Goal: Information Seeking & Learning: Learn about a topic

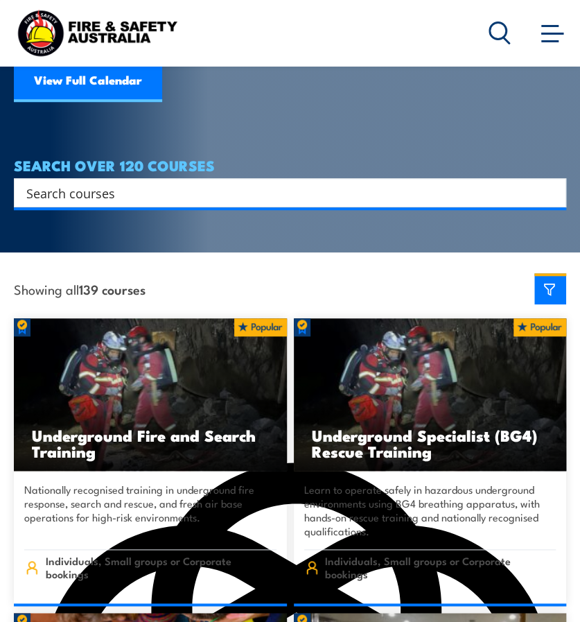
scroll to position [139, 0]
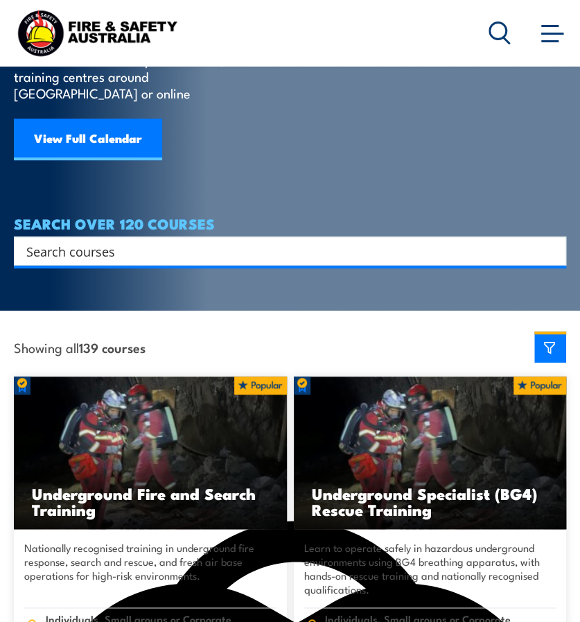
click at [158, 241] on input "Search input" at bounding box center [281, 251] width 510 height 21
type input "Fire safety"
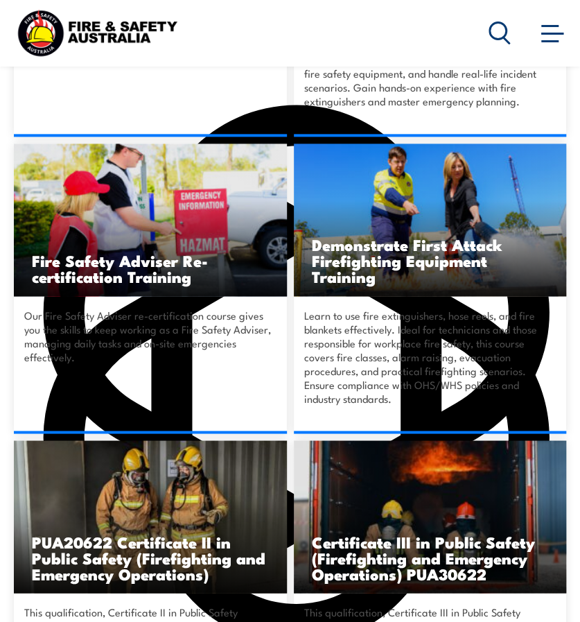
scroll to position [347, 0]
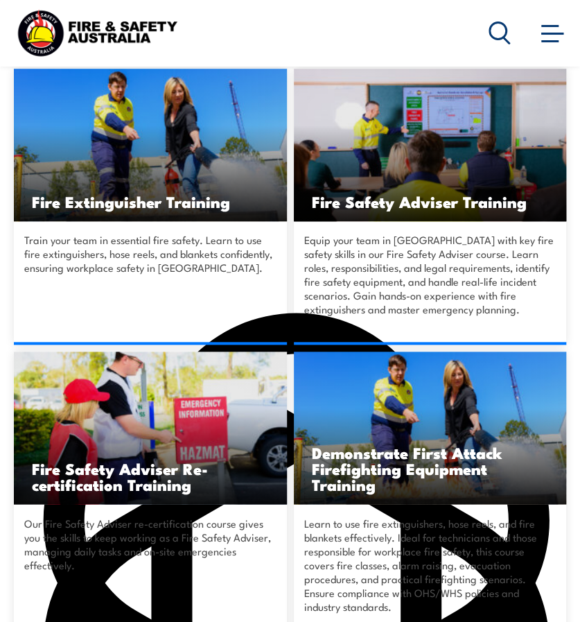
click at [226, 146] on img at bounding box center [150, 145] width 273 height 153
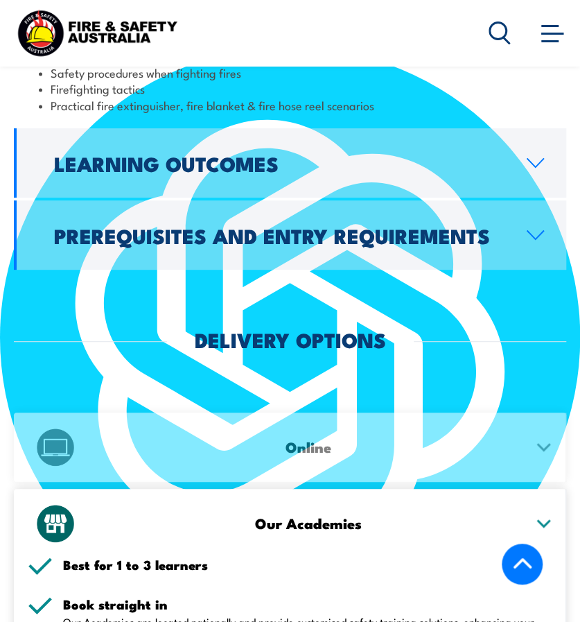
scroll to position [1872, 0]
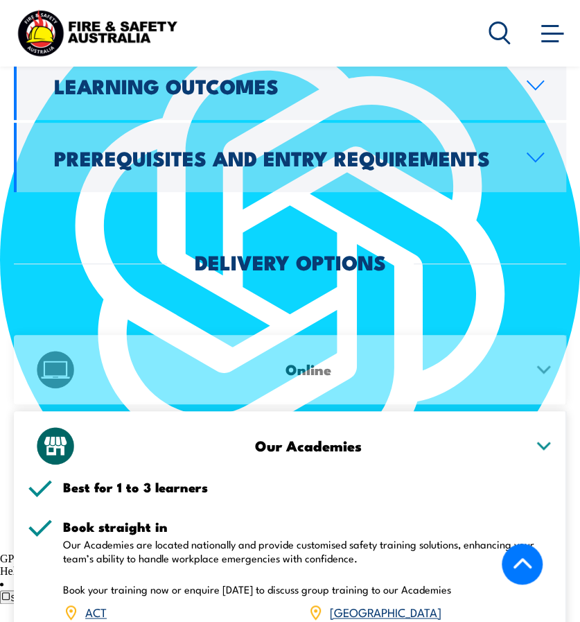
drag, startPoint x: 389, startPoint y: 309, endPoint x: 399, endPoint y: 303, distance: 12.1
click at [389, 335] on div "Online" at bounding box center [290, 369] width 525 height 69
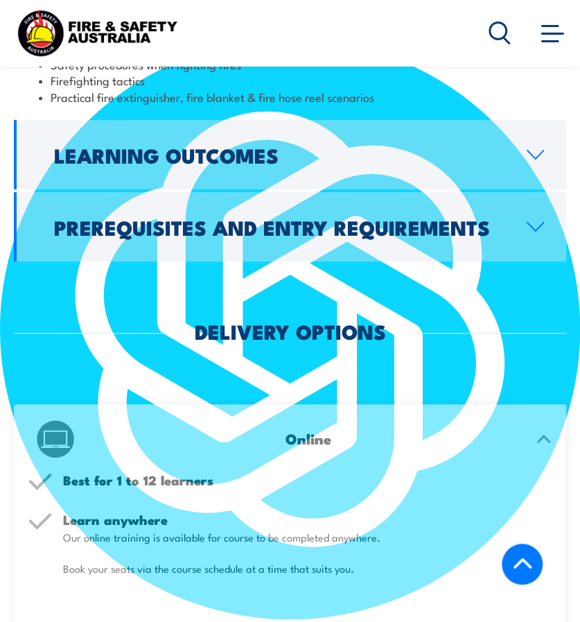
scroll to position [1595, 0]
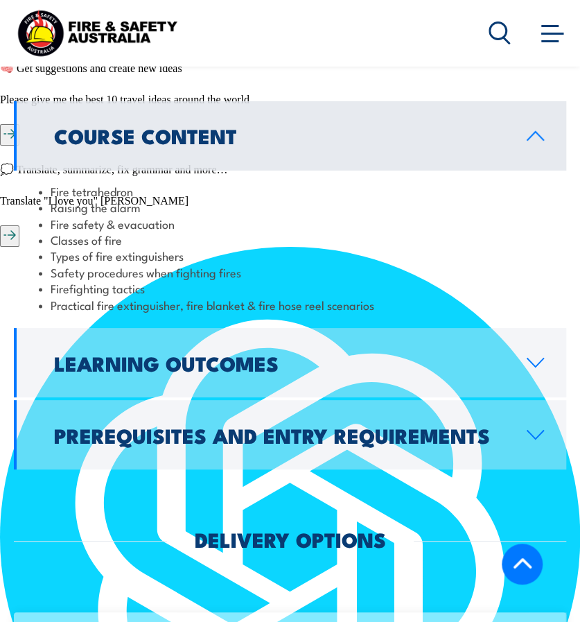
click at [470, 354] on h2 "Learning Outcomes" at bounding box center [279, 363] width 451 height 18
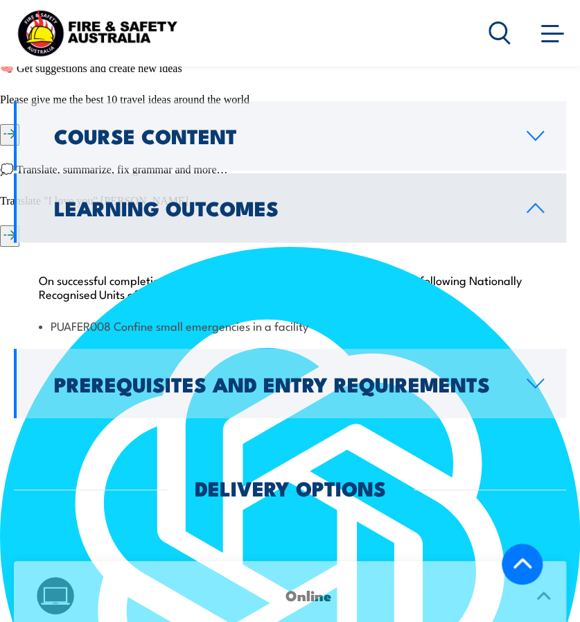
click at [448, 374] on h2 "Prerequisites and Entry Requirements" at bounding box center [279, 383] width 451 height 18
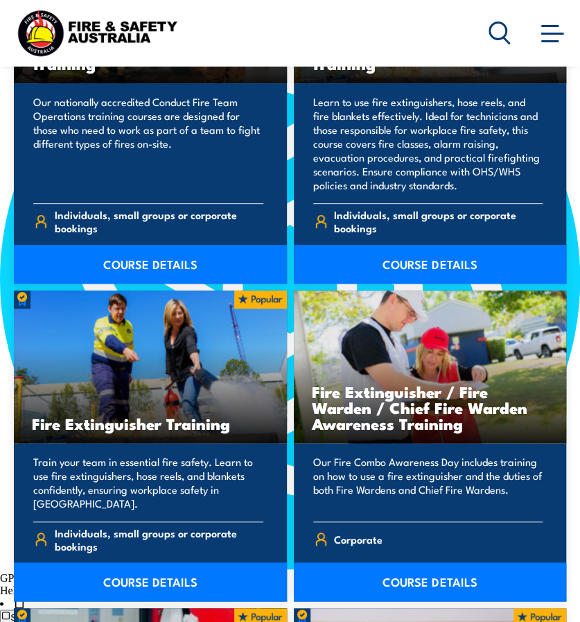
scroll to position [1872, 0]
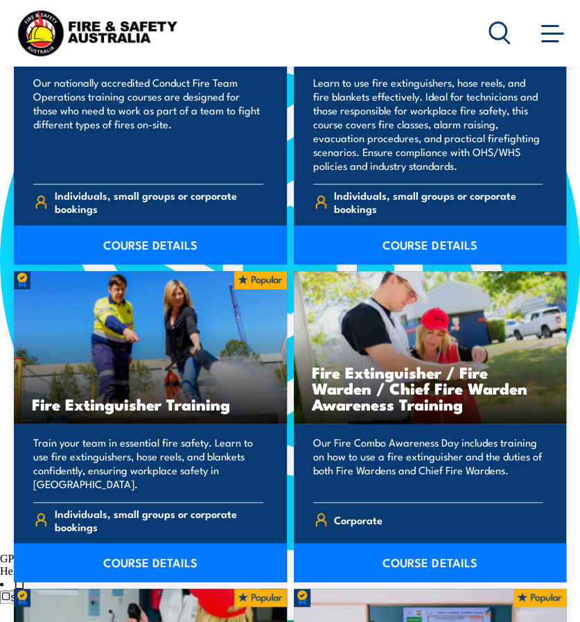
click at [154, 543] on link "COURSE DETAILS" at bounding box center [150, 562] width 273 height 39
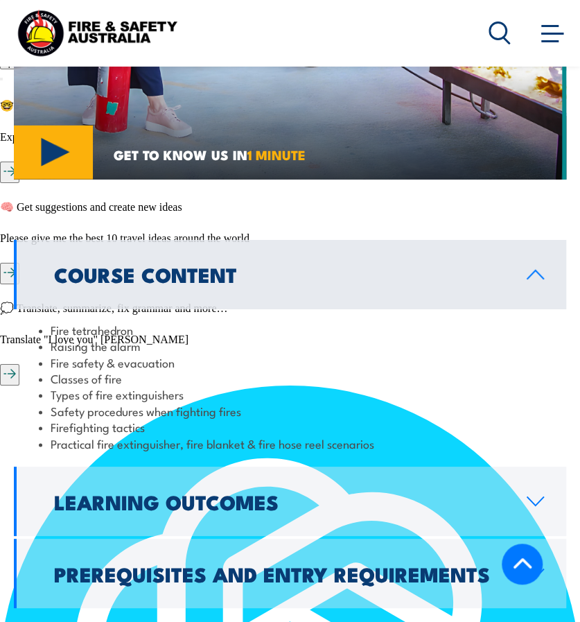
scroll to position [1733, 0]
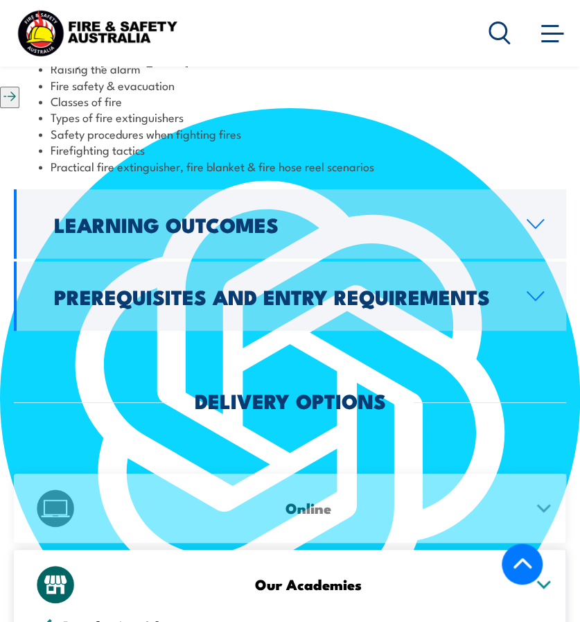
click at [539, 189] on link "Learning Outcomes" at bounding box center [290, 223] width 553 height 69
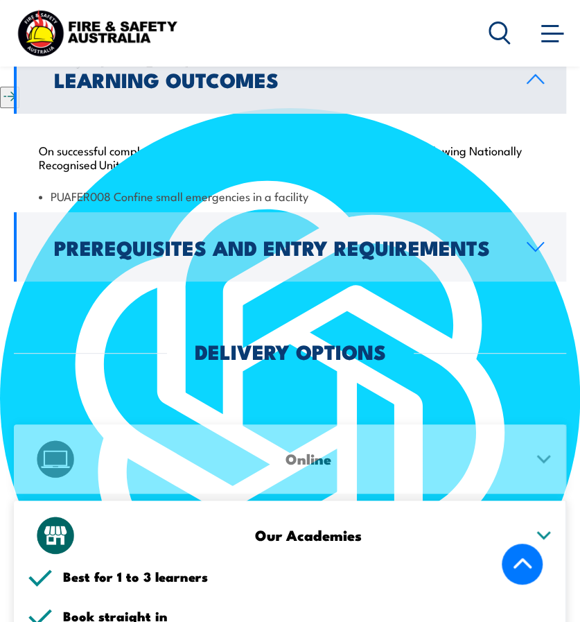
scroll to position [1723, 0]
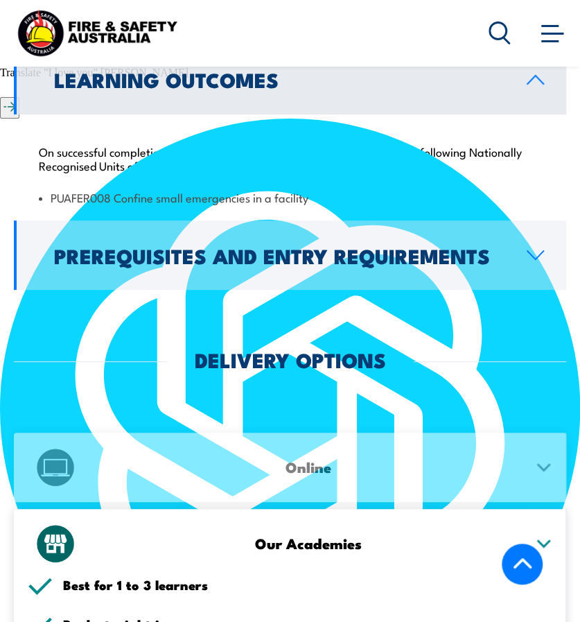
click at [473, 433] on div "Online" at bounding box center [290, 467] width 525 height 69
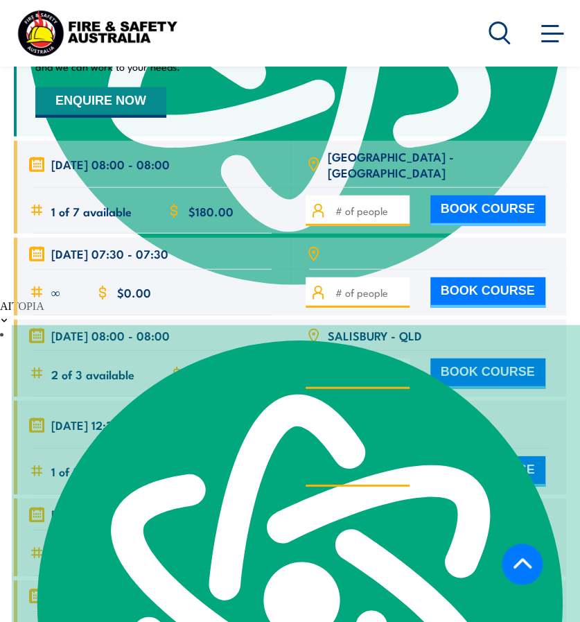
scroll to position [2763, 0]
